Goal: Transaction & Acquisition: Purchase product/service

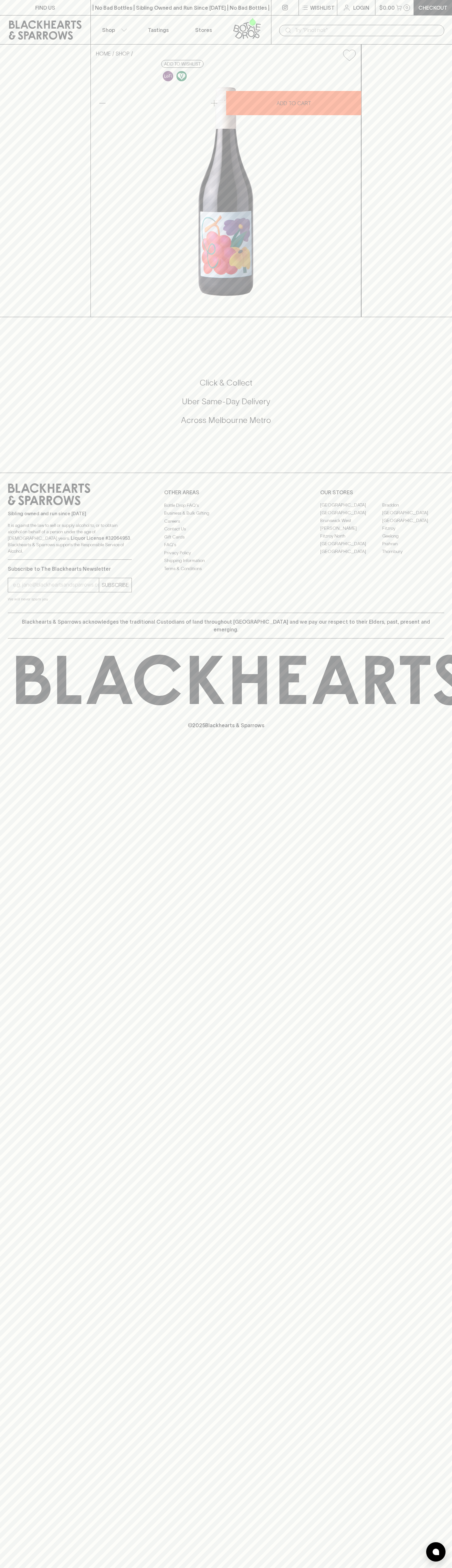
click at [334, 15] on button "Wishlist" at bounding box center [317, 7] width 38 height 15
click at [443, 167] on div at bounding box center [226, 784] width 452 height 1568
click at [158, 1567] on html "FIND US | No Bad Bottles | Sibling Owned and Run Since 2006 | No Bad Bottles | …" at bounding box center [226, 784] width 452 height 1568
click at [16, 1509] on div at bounding box center [226, 784] width 452 height 1568
